Goal: Transaction & Acquisition: Download file/media

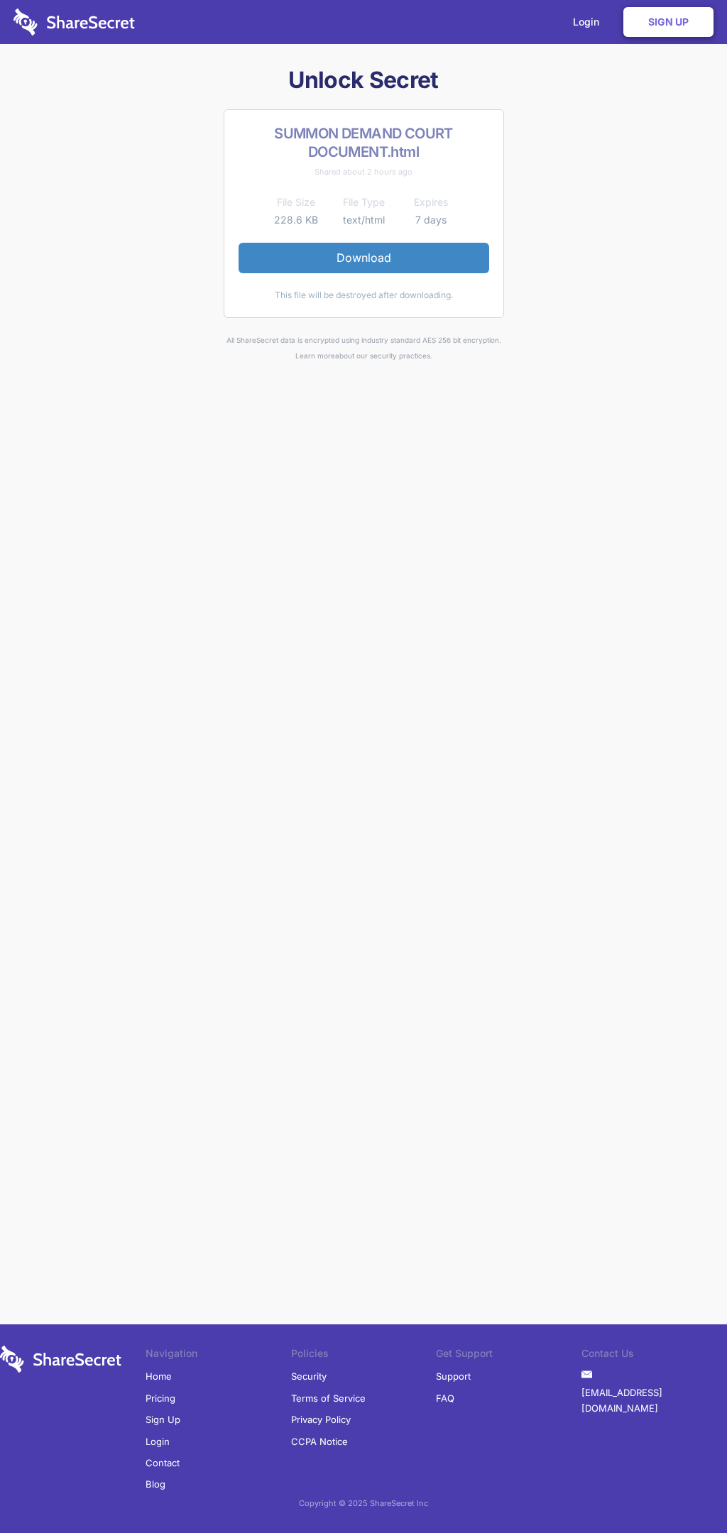
click at [363, 258] on link "Download" at bounding box center [363, 258] width 251 height 30
